Goal: Task Accomplishment & Management: Manage account settings

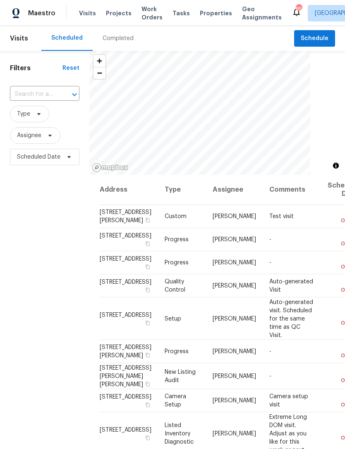
click at [45, 94] on input "text" at bounding box center [33, 94] width 46 height 13
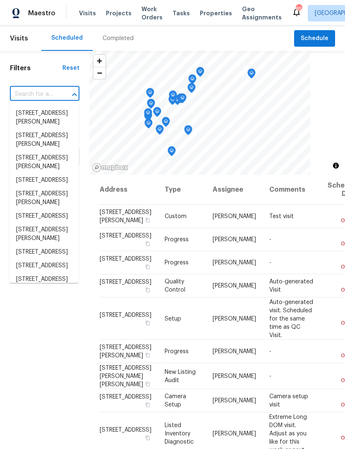
click at [45, 93] on input "text" at bounding box center [33, 94] width 46 height 13
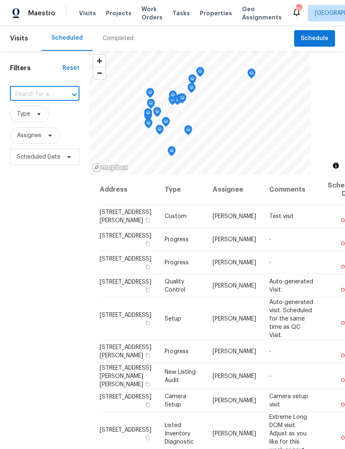
paste input "45 Hampton Dr, Cartersville, GA 30121"
type input "45 Hampton Dr, Cartersville, GA 30121"
click at [39, 116] on li "45 Hampton Dr, Cartersville, GA 30121" at bounding box center [44, 114] width 69 height 14
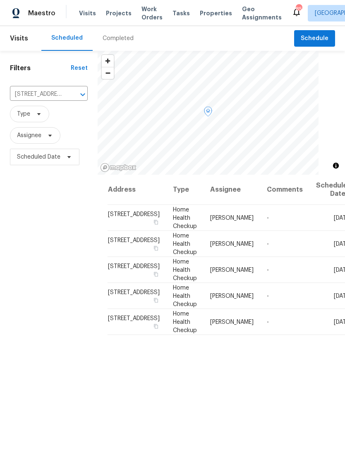
click at [0, 0] on icon at bounding box center [0, 0] width 0 height 0
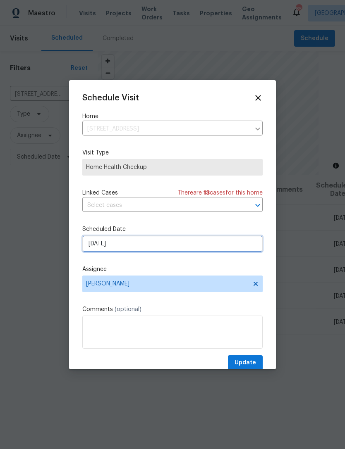
click at [140, 248] on input "8/17/2025" at bounding box center [172, 244] width 180 height 17
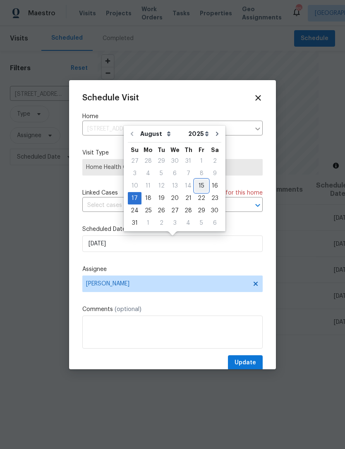
click at [200, 184] on div "15" at bounding box center [201, 186] width 13 height 12
type input "8/15/2025"
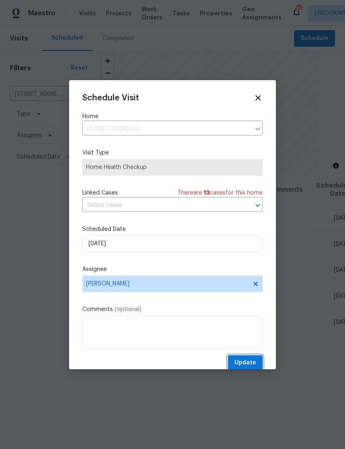
click at [248, 361] on span "Update" at bounding box center [244, 363] width 21 height 10
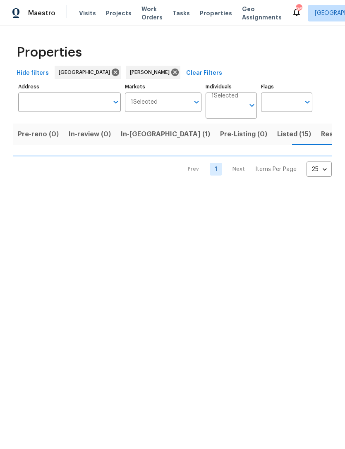
scroll to position [0, 56]
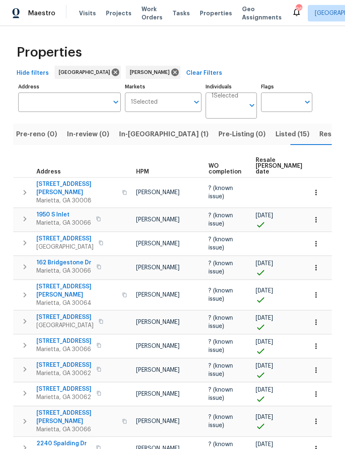
click at [319, 139] on span "Resale (3)" at bounding box center [335, 135] width 32 height 12
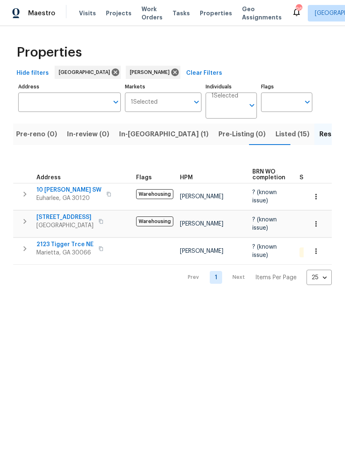
click at [48, 193] on span "10 Jasmine Ln SW" at bounding box center [68, 190] width 65 height 8
click at [72, 245] on span "2123 Tigger Trce NE" at bounding box center [64, 244] width 57 height 8
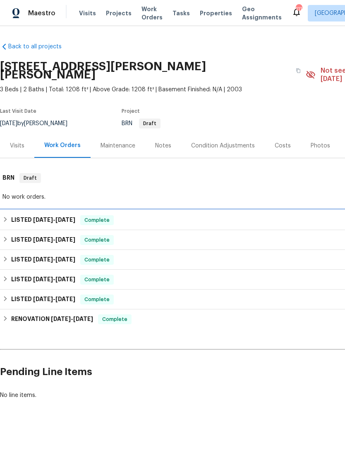
click at [194, 215] on div "LISTED 6/23/25 - 6/27/25 Complete" at bounding box center [233, 220] width 462 height 10
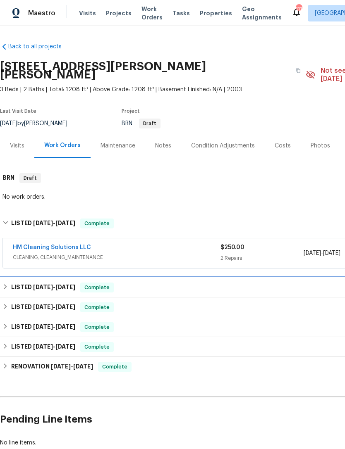
click at [167, 283] on div "LISTED 4/18/25 - 4/23/25 Complete" at bounding box center [233, 288] width 462 height 10
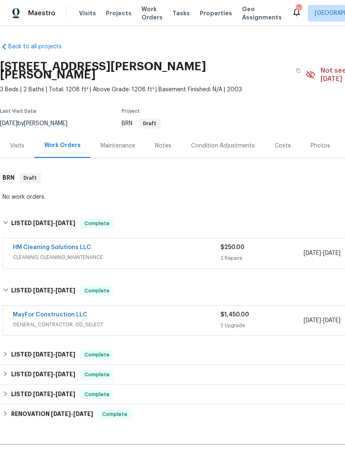
click at [15, 143] on div "Visits" at bounding box center [17, 145] width 34 height 24
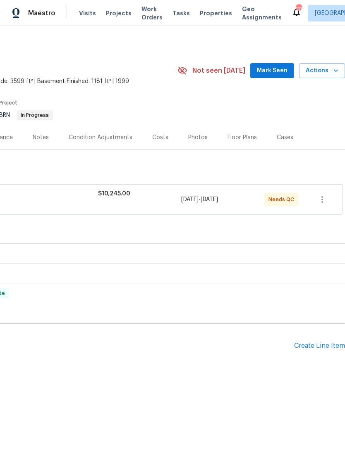
scroll to position [0, 122]
click at [276, 74] on span "Mark Seen" at bounding box center [272, 71] width 31 height 10
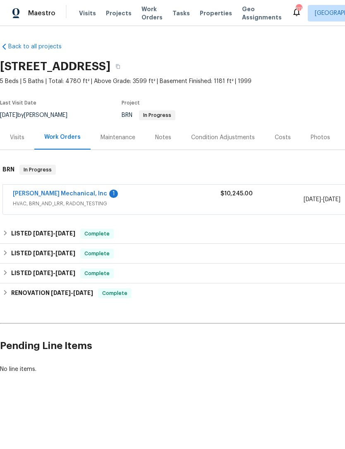
scroll to position [0, 0]
click at [14, 140] on div "Visits" at bounding box center [17, 137] width 14 height 8
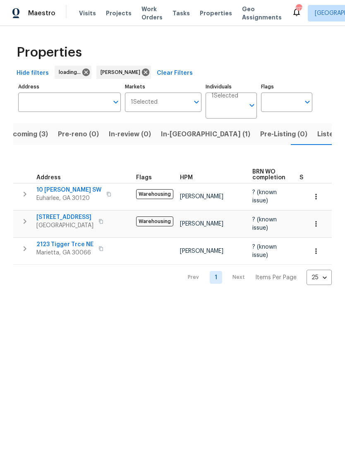
scroll to position [0, 14]
click at [172, 140] on span "In-reno (1)" at bounding box center [205, 135] width 89 height 12
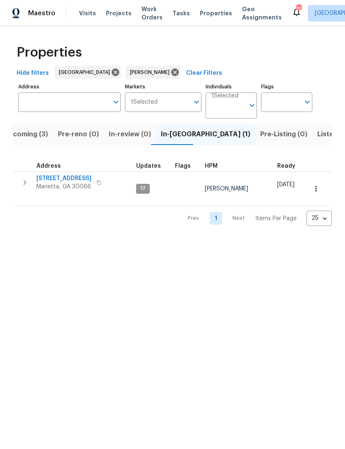
scroll to position [1, 0]
click at [37, 138] on span "Upcoming (3)" at bounding box center [26, 135] width 44 height 12
